Goal: Book appointment/travel/reservation

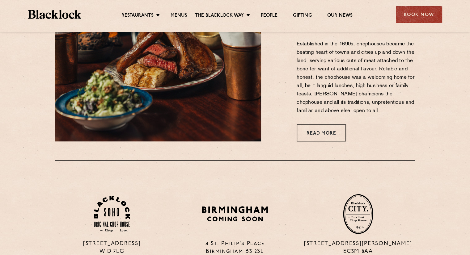
scroll to position [309, 0]
click at [417, 15] on div "Book Now" at bounding box center [419, 14] width 46 height 17
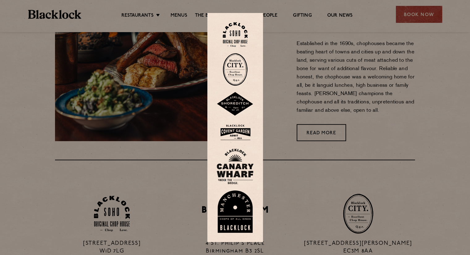
click at [239, 30] on img at bounding box center [235, 34] width 25 height 25
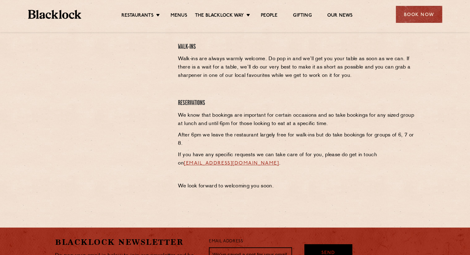
scroll to position [186, 0]
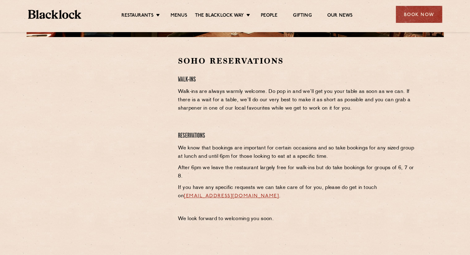
click at [312, 84] on div "Soho Reservations Walk-Ins Walk-ins are always warmly welcome. Do pop in and we…" at bounding box center [296, 141] width 246 height 171
click at [251, 134] on h4 "Reservations" at bounding box center [296, 136] width 237 height 8
click at [179, 19] on link "Menus" at bounding box center [179, 16] width 17 height 7
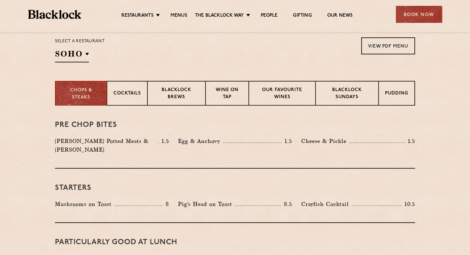
scroll to position [216, 0]
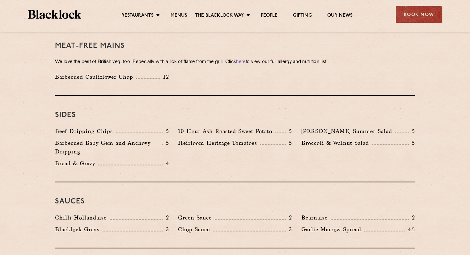
scroll to position [897, 0]
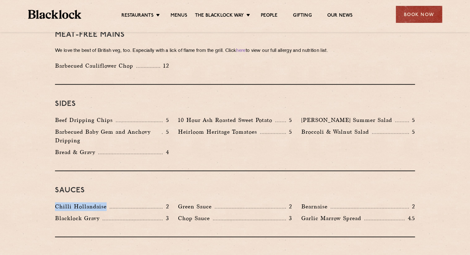
drag, startPoint x: 54, startPoint y: 187, endPoint x: 110, endPoint y: 187, distance: 56.3
click at [110, 203] on div "Chilli Hollandaise 2" at bounding box center [111, 209] width 123 height 12
click at [128, 171] on div "Sauces Chilli Hollandaise 2 Green Sauce 2 Bearnaise 2 [PERSON_NAME] Gravy 3 Cho…" at bounding box center [235, 204] width 360 height 66
click at [415, 14] on div "Book Now" at bounding box center [419, 14] width 46 height 17
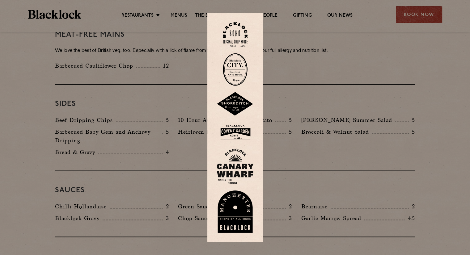
click at [245, 35] on img at bounding box center [235, 34] width 25 height 25
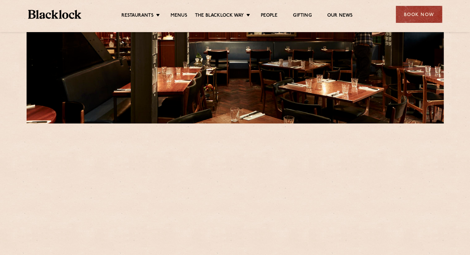
scroll to position [124, 0]
